Goal: Find contact information: Find contact information

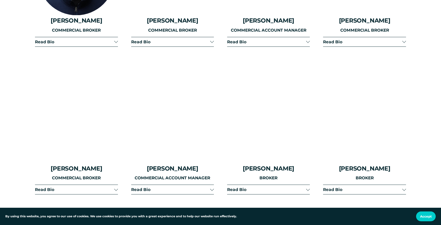
scroll to position [1107, 0]
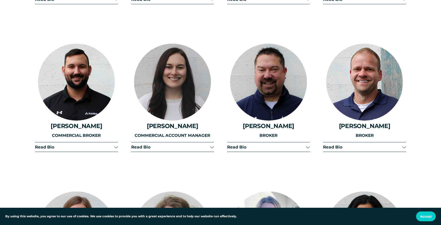
click at [181, 108] on div at bounding box center [172, 82] width 77 height 77
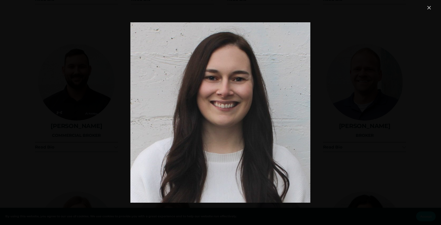
click at [371, 99] on div "Image" at bounding box center [221, 113] width 424 height 216
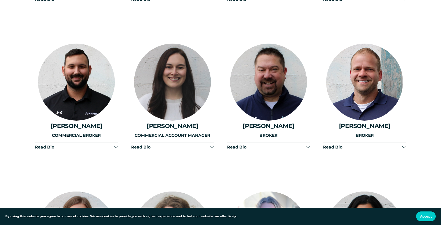
click at [206, 144] on span "Read Bio" at bounding box center [170, 146] width 79 height 5
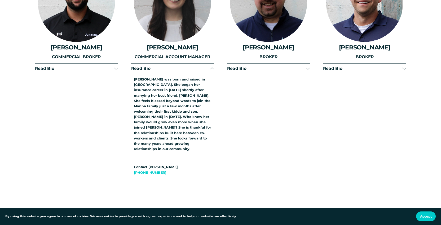
scroll to position [1187, 0]
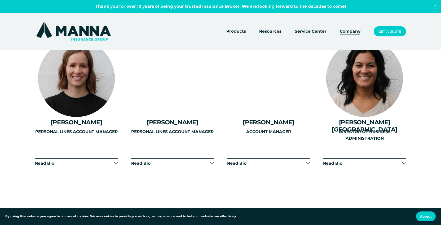
scroll to position [1207, 0]
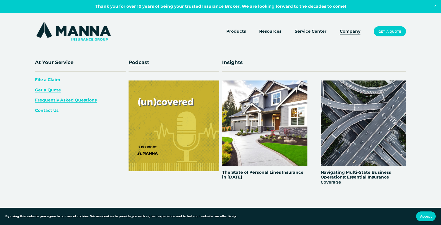
click at [48, 112] on span "Contact Us" at bounding box center [47, 110] width 24 height 5
